Goal: Task Accomplishment & Management: Use online tool/utility

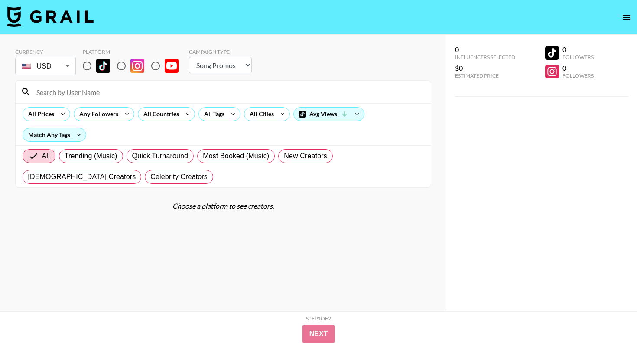
select select "Song"
click at [103, 90] on input at bounding box center [228, 92] width 395 height 14
type input "c"
click at [101, 64] on img at bounding box center [103, 66] width 14 height 14
click at [96, 64] on input "radio" at bounding box center [87, 66] width 18 height 18
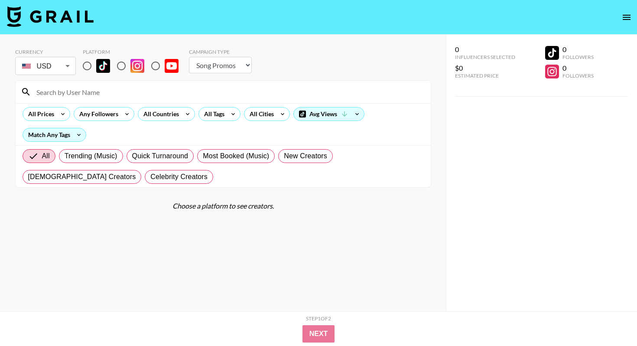
radio input "true"
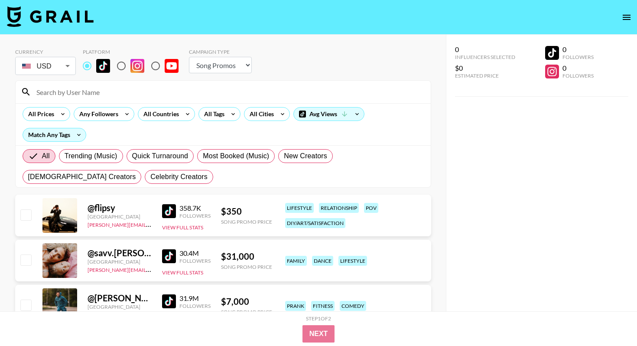
click at [111, 95] on input at bounding box center [228, 92] width 395 height 14
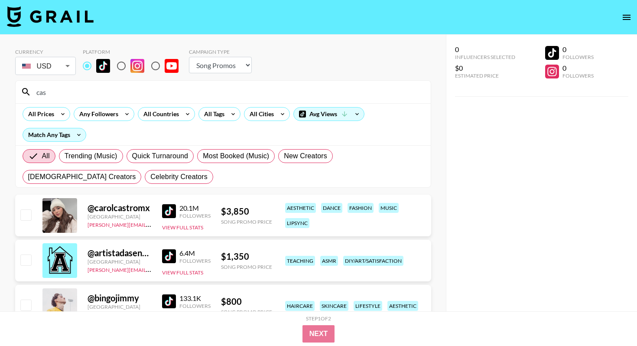
type input "cash"
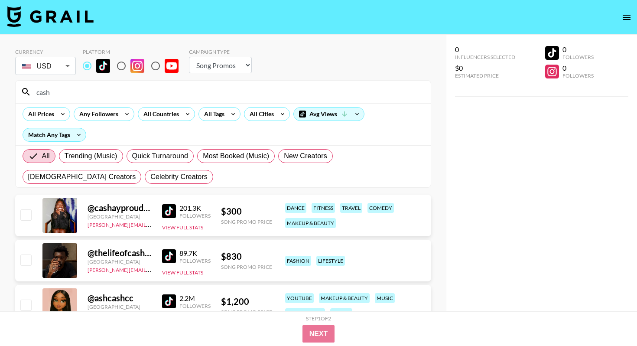
click at [201, 91] on input "cash" at bounding box center [228, 92] width 395 height 14
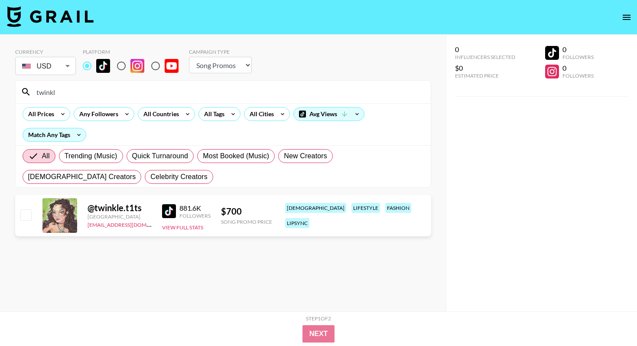
type input "twinkl"
